Goal: Task Accomplishment & Management: Manage account settings

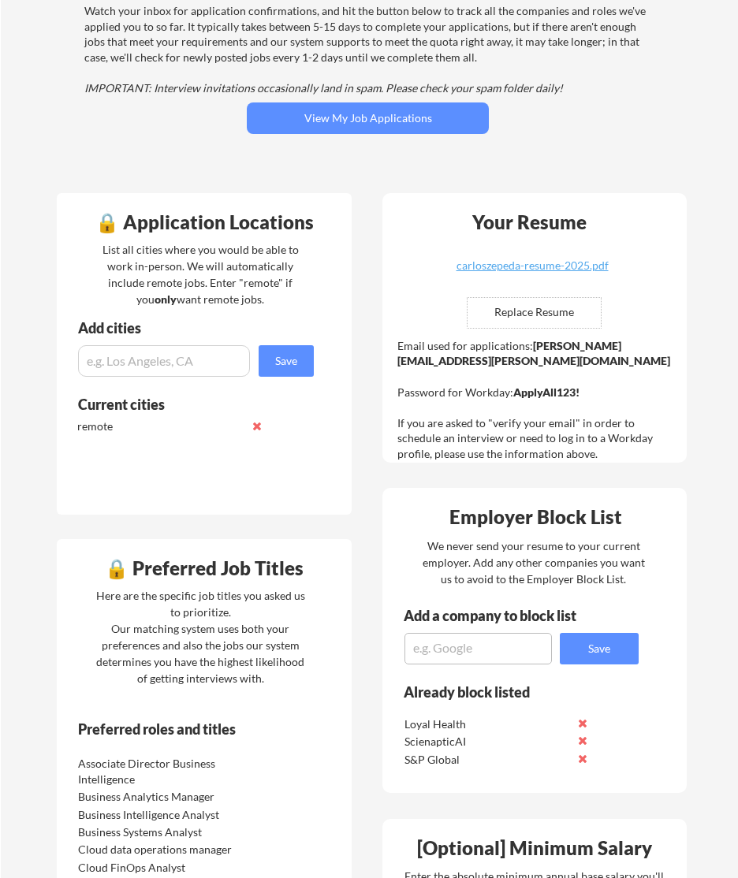
scroll to position [158, 0]
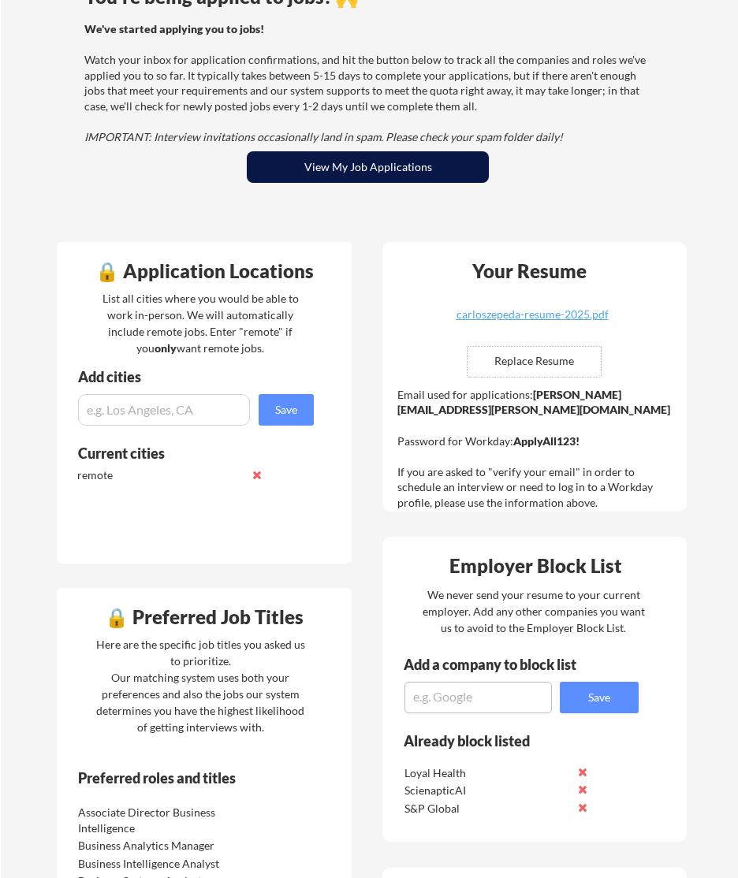
click at [344, 163] on button "View My Job Applications" at bounding box center [368, 167] width 242 height 32
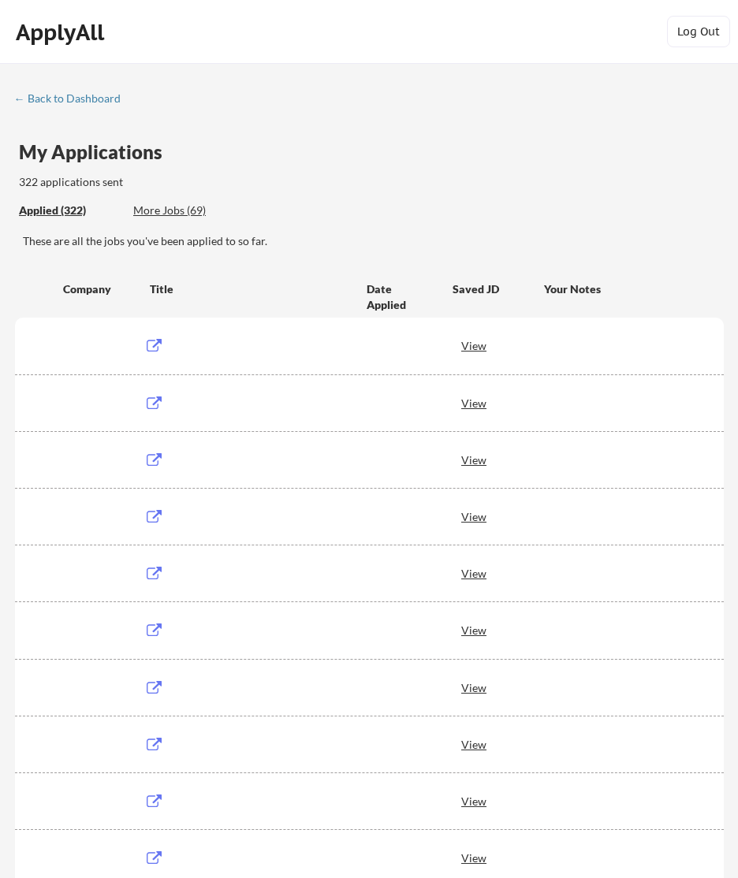
click at [50, 355] on div "View" at bounding box center [368, 345] width 682 height 28
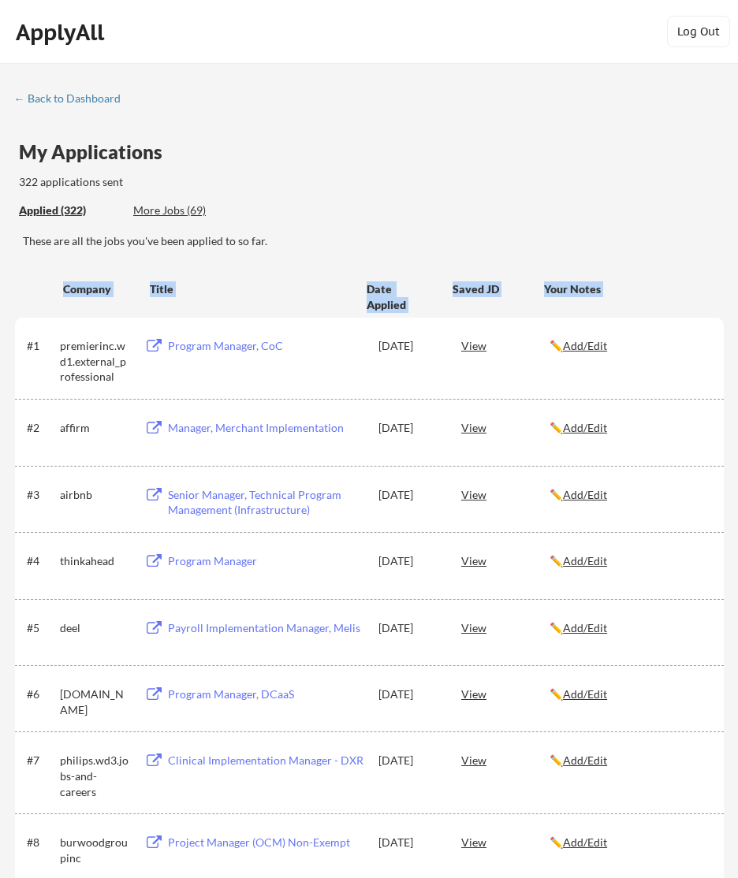
drag, startPoint x: 288, startPoint y: 214, endPoint x: 66, endPoint y: 284, distance: 233.3
drag, startPoint x: 66, startPoint y: 284, endPoint x: 28, endPoint y: 296, distance: 39.6
click at [28, 296] on div at bounding box center [42, 288] width 31 height 17
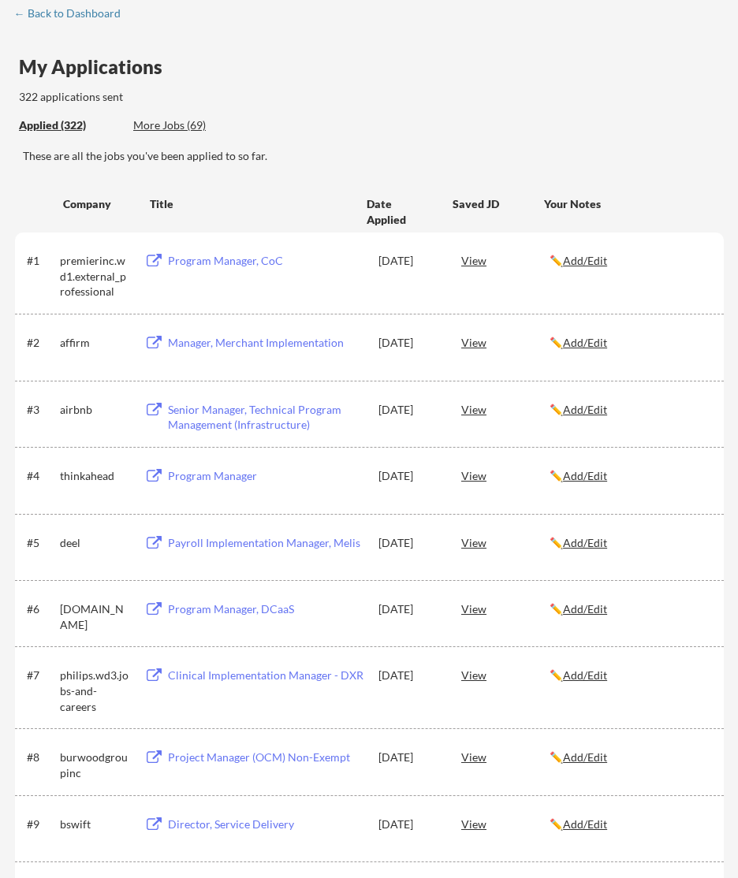
scroll to position [158, 0]
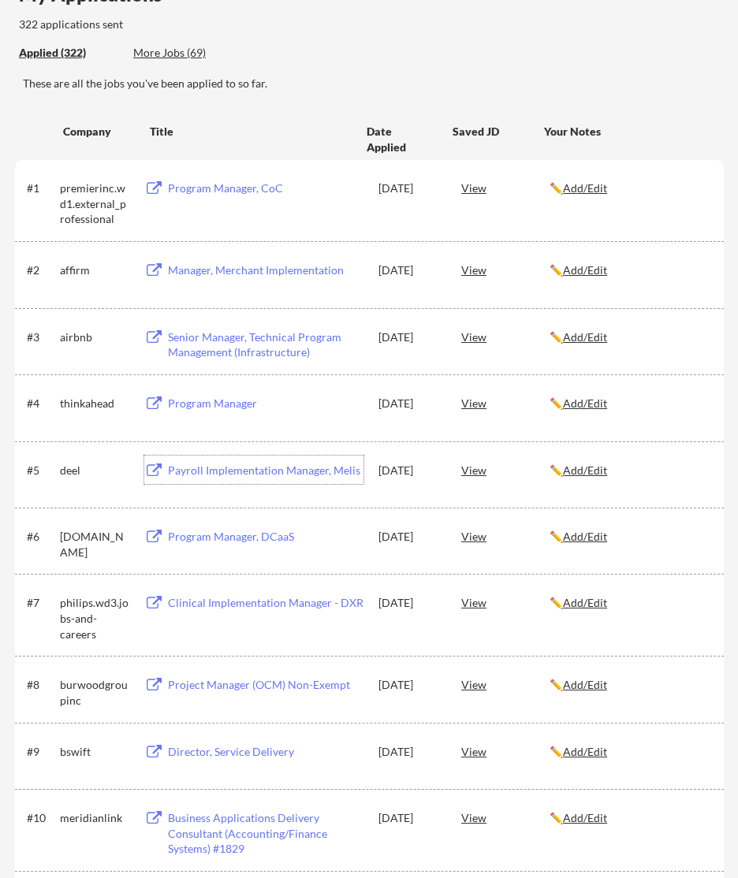
click at [227, 470] on div "Payroll Implementation Manager, Melis" at bounding box center [265, 471] width 195 height 16
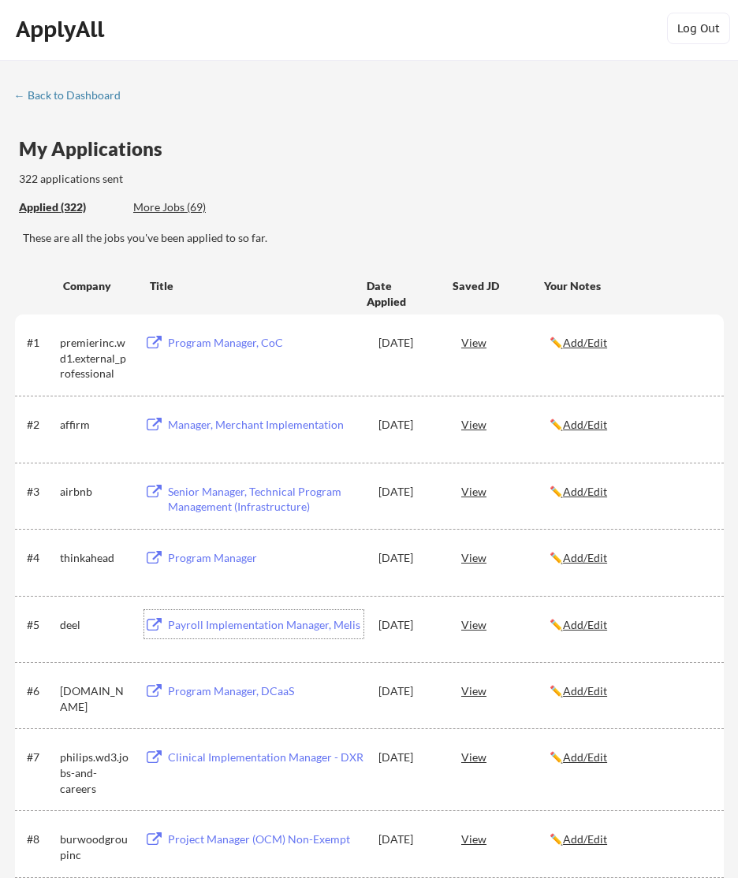
scroll to position [0, 0]
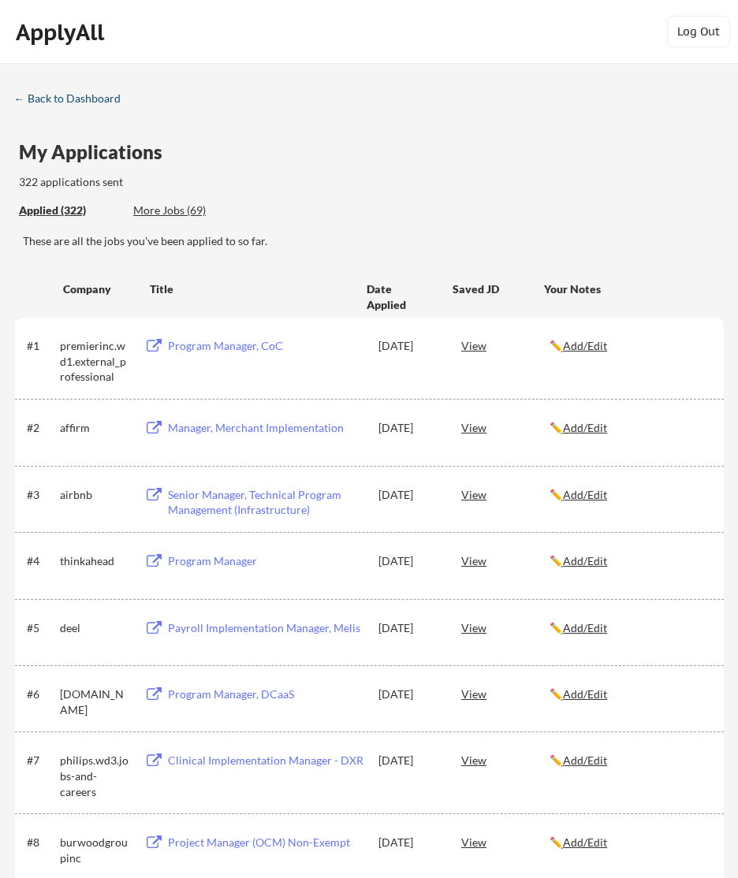
click at [55, 95] on div "← Back to Dashboard" at bounding box center [73, 98] width 118 height 11
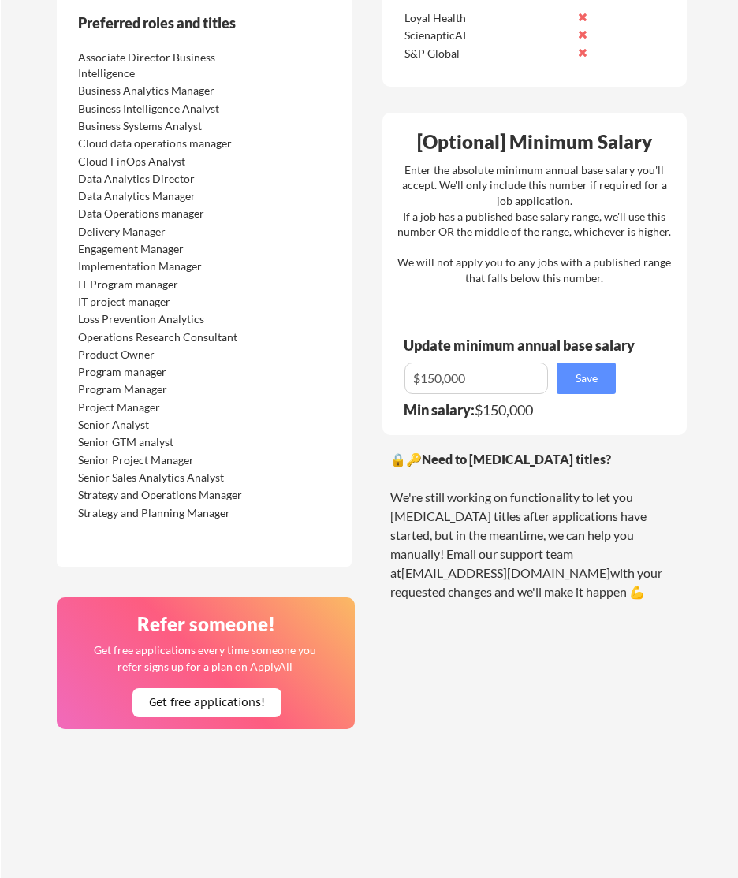
scroll to position [1103, 0]
